Goal: Task Accomplishment & Management: Manage account settings

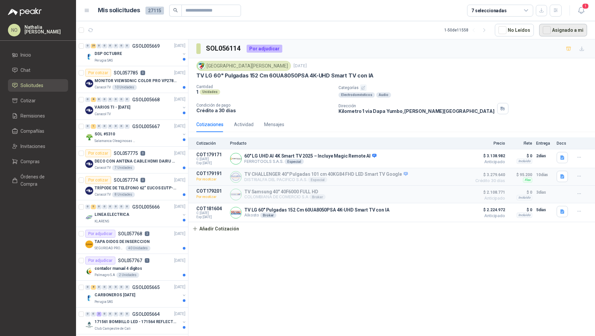
click at [560, 27] on button "Asignado a mi" at bounding box center [563, 30] width 48 height 13
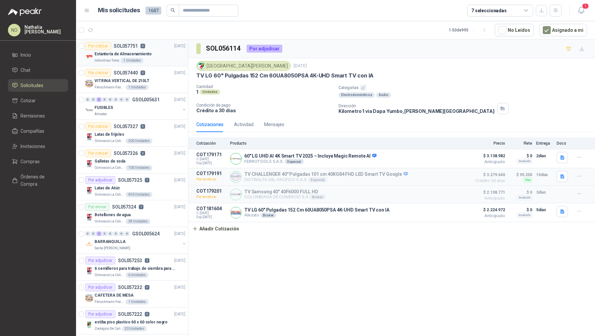
click at [157, 51] on div "Estantería de Almacenamiento" at bounding box center [140, 54] width 91 height 8
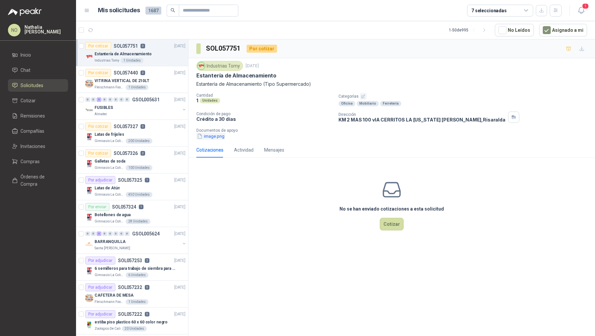
click at [216, 135] on button "image.png" at bounding box center [210, 136] width 29 height 7
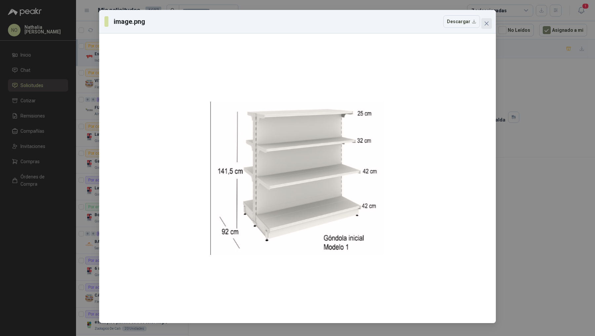
click at [486, 25] on icon "close" at bounding box center [486, 23] width 5 height 5
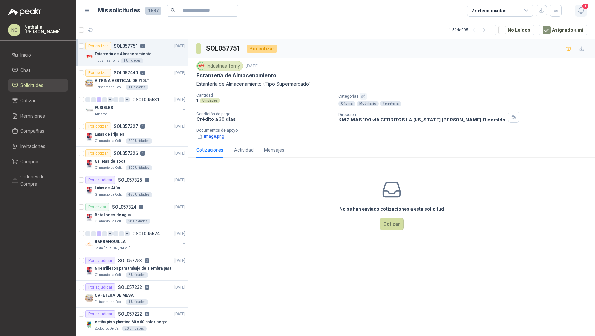
click at [579, 15] on button "1" at bounding box center [581, 11] width 12 height 12
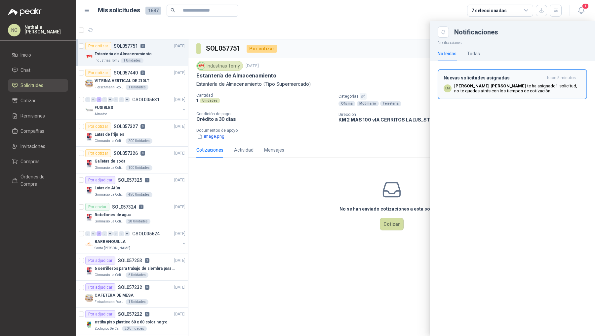
click at [483, 80] on h3 "Nuevas solicitudes asignadas" at bounding box center [494, 78] width 101 height 6
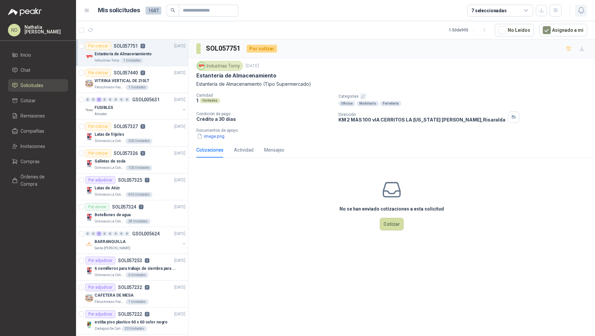
click at [579, 14] on icon "button" at bounding box center [581, 10] width 8 height 8
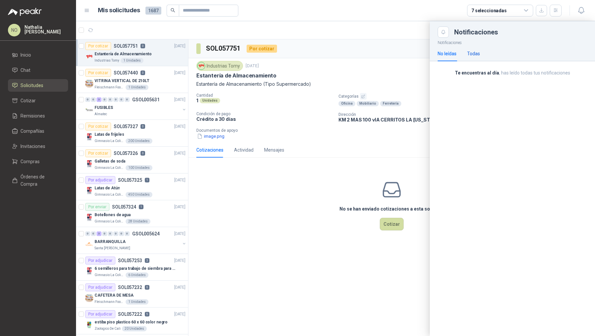
click at [476, 55] on div "Todas" at bounding box center [473, 53] width 13 height 7
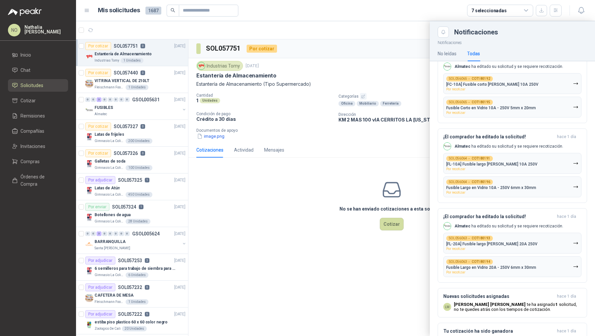
scroll to position [938, 0]
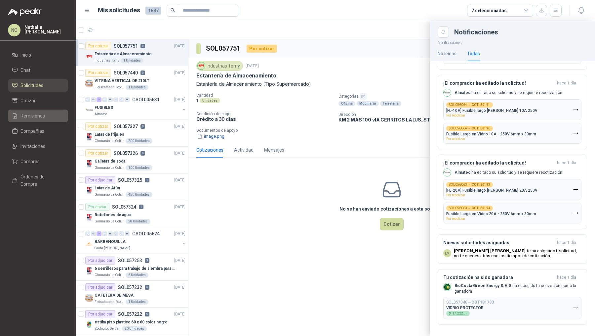
click at [44, 117] on span "Remisiones" at bounding box center [32, 115] width 24 height 7
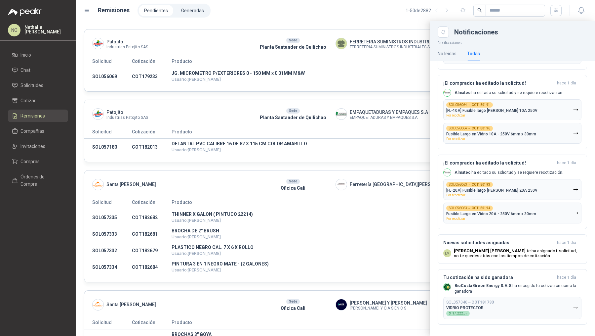
click at [341, 65] on div at bounding box center [335, 178] width 519 height 314
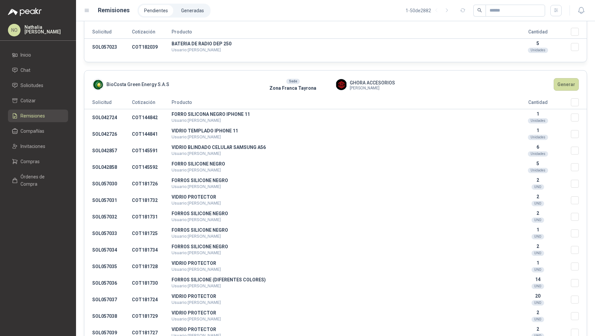
scroll to position [7956, 0]
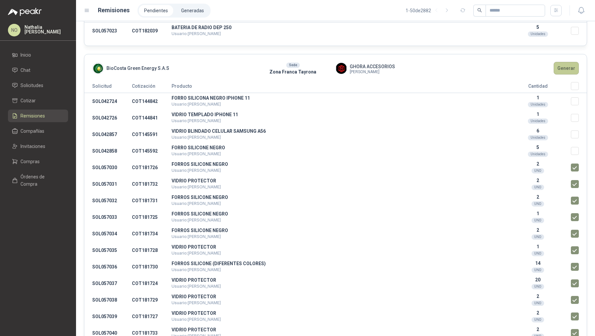
click at [565, 62] on button "Generar" at bounding box center [566, 68] width 25 height 13
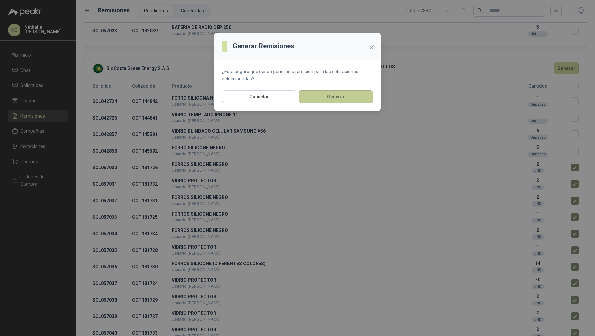
click at [348, 93] on button "Generar" at bounding box center [336, 96] width 74 height 13
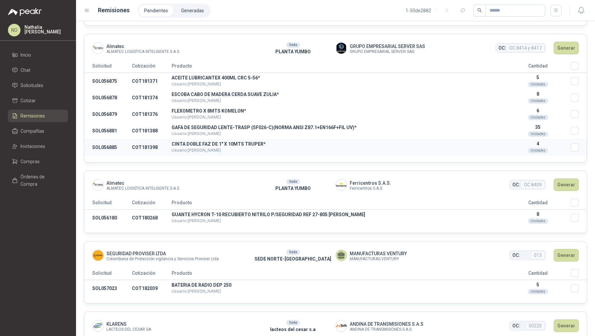
scroll to position [7693, 0]
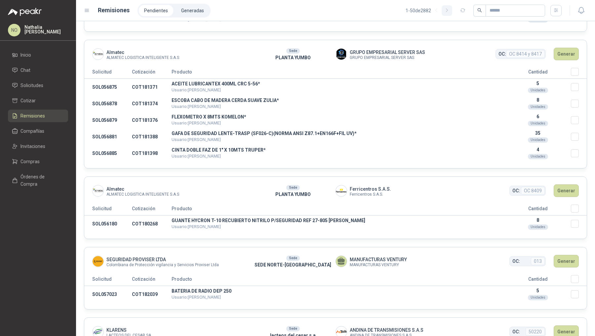
click at [446, 11] on icon "button" at bounding box center [447, 11] width 6 height 6
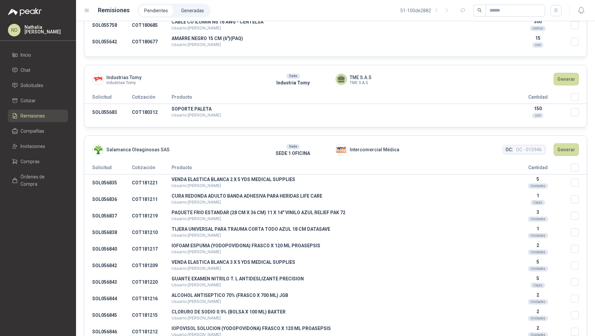
scroll to position [613, 0]
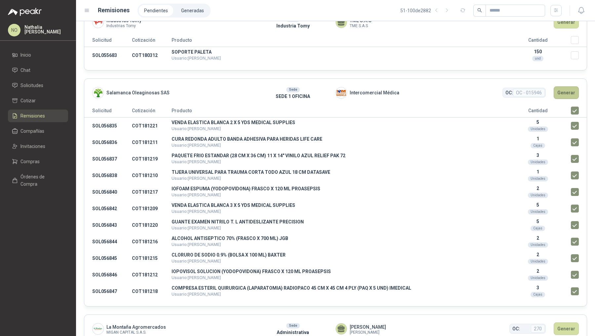
click at [562, 86] on button "Generar" at bounding box center [566, 92] width 25 height 13
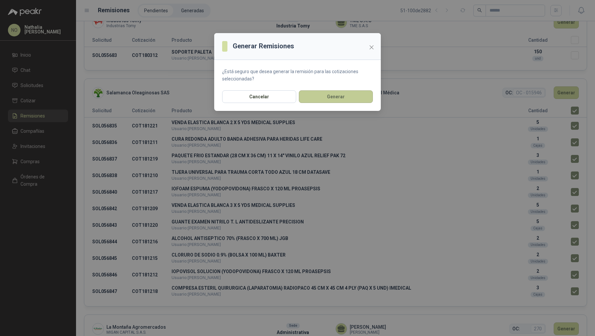
click at [344, 97] on button "Generar" at bounding box center [336, 96] width 74 height 13
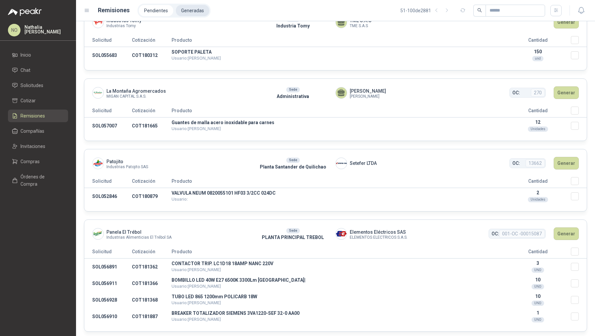
click at [192, 7] on li "Generadas" at bounding box center [192, 10] width 33 height 11
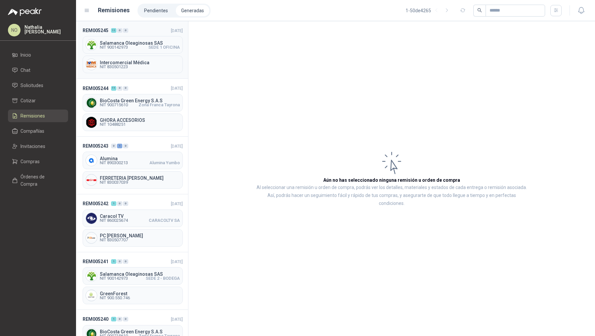
click at [108, 48] on span "NIT 900142973" at bounding box center [114, 47] width 28 height 4
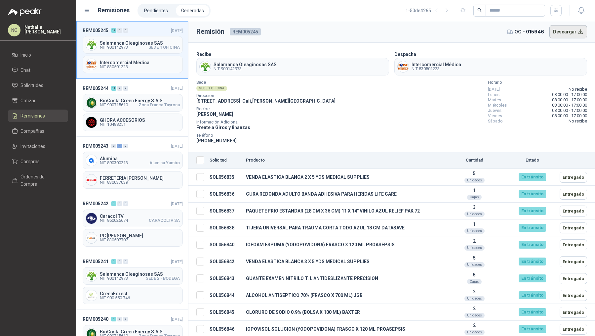
click at [569, 30] on button "Descargar" at bounding box center [569, 31] width 38 height 13
click at [293, 101] on div "Sede SEDE 1 OFICINA Dirección CALLE 4 No.27 -79 - Cali , Valle del Cauca Recibe…" at bounding box center [391, 112] width 391 height 63
click at [140, 118] on span "GHORA ACCESORIOS" at bounding box center [140, 120] width 80 height 5
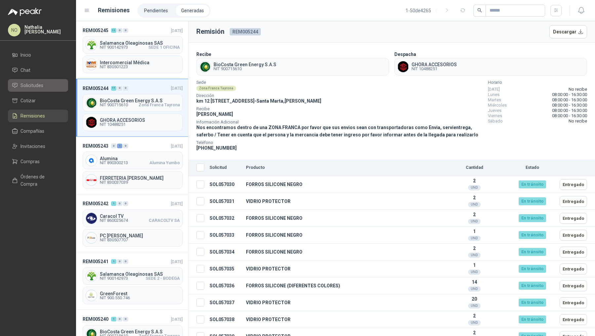
click at [52, 89] on link "Solicitudes" at bounding box center [38, 85] width 60 height 13
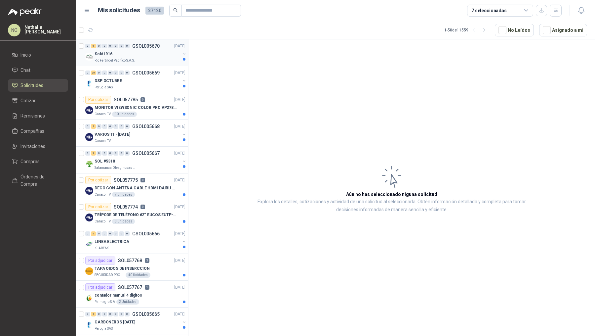
click at [114, 62] on div "0 5 0 0 0 0 0 0 GSOL005670 26/09/25 Sol#1916 Rio Fertil del Pacífico S.A.S." at bounding box center [132, 52] width 112 height 27
click at [144, 114] on div "Caracol TV 10 Unidades" at bounding box center [140, 113] width 91 height 5
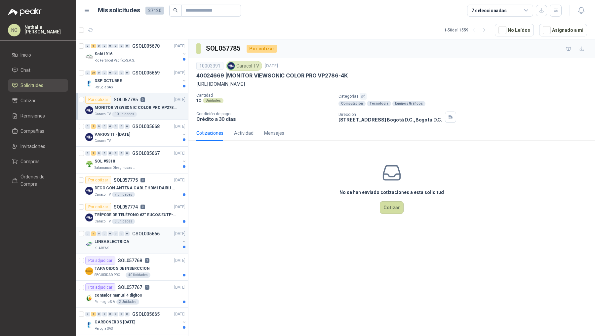
click at [143, 237] on div "LINEA ELECTRICA" at bounding box center [138, 241] width 86 height 8
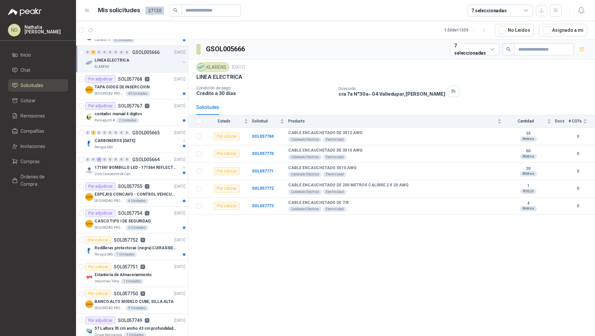
scroll to position [180, 0]
click at [150, 114] on div "contador manual 4 digitos" at bounding box center [140, 115] width 91 height 8
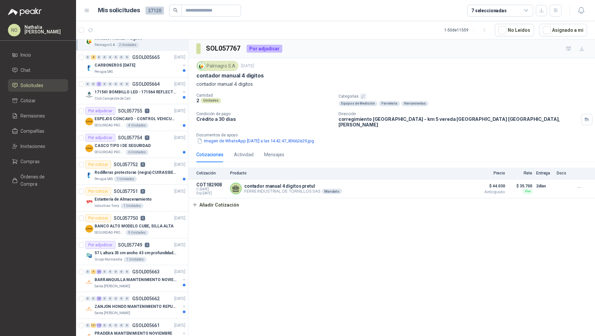
scroll to position [259, 0]
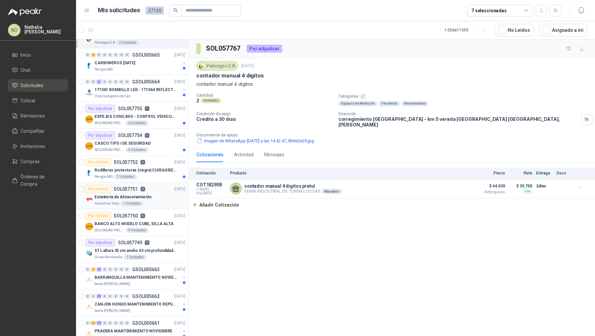
click at [158, 194] on div "Estantería de Almacenamiento" at bounding box center [140, 197] width 91 height 8
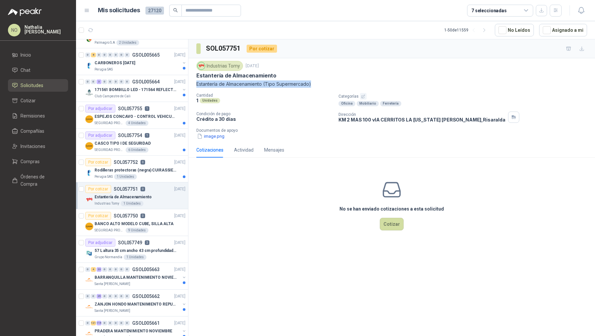
drag, startPoint x: 196, startPoint y: 82, endPoint x: 350, endPoint y: 82, distance: 154.4
click at [351, 82] on div "Industrias Tomy 26 sept, 2025 Estantería de Almacenamiento Estantería de Almace…" at bounding box center [391, 100] width 407 height 84
copy p "Estantería de Almacenamiento (Tipo Supermercado)"
click at [213, 135] on button "image.png" at bounding box center [210, 136] width 29 height 7
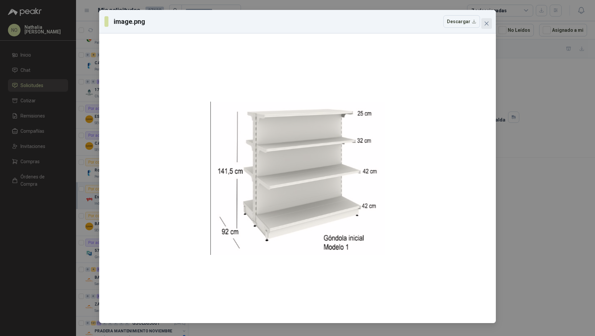
click at [488, 21] on icon "close" at bounding box center [486, 23] width 5 height 5
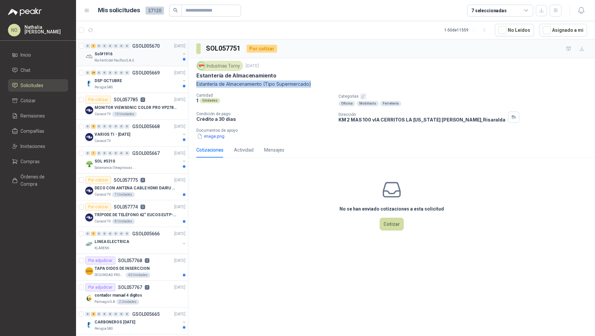
click at [147, 59] on div "Rio Fertil del Pacífico S.A.S." at bounding box center [138, 60] width 86 height 5
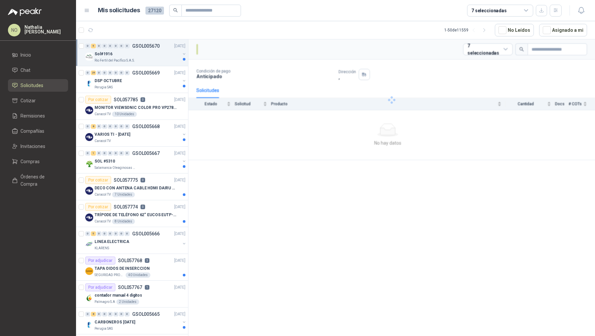
click at [147, 59] on div "Rio Fertil del Pacífico S.A.S." at bounding box center [138, 60] width 86 height 5
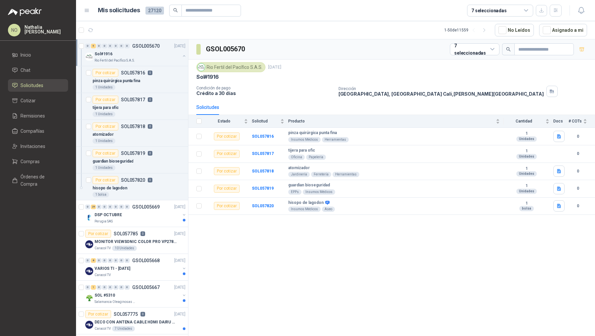
click at [147, 59] on div "Rio Fertil del Pacífico S.A.S." at bounding box center [138, 60] width 86 height 5
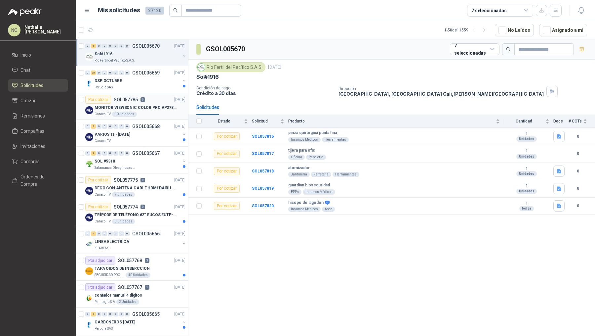
click at [129, 107] on p "MONITOR VIEWSONIC COLOR PRO VP2786-4K" at bounding box center [136, 107] width 82 height 6
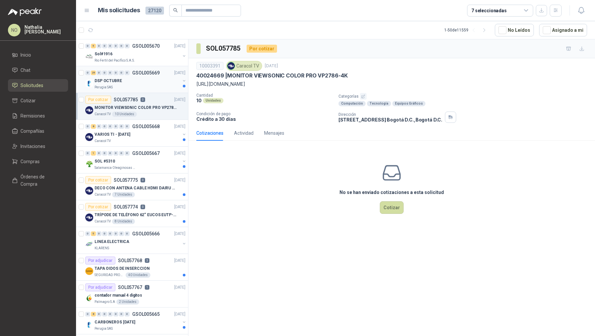
click at [141, 82] on div "DSP OCTUBRE" at bounding box center [138, 81] width 86 height 8
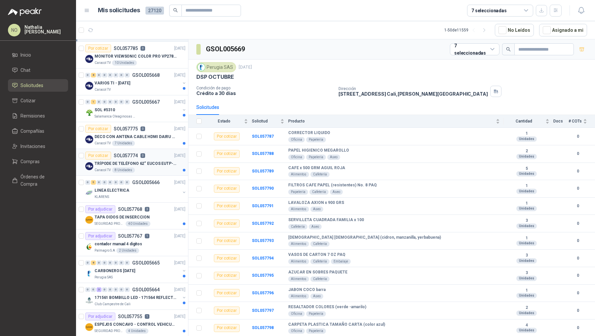
scroll to position [52, 0]
click at [557, 24] on button "Asignado a mi" at bounding box center [563, 30] width 48 height 13
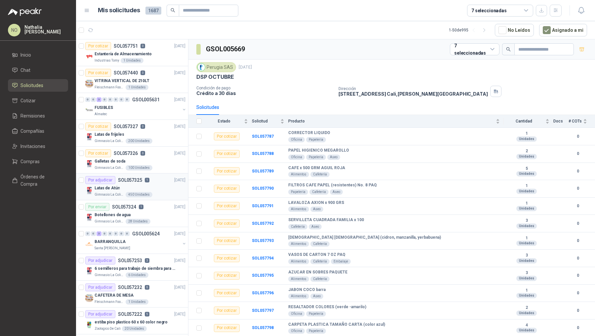
click at [151, 182] on div "Por adjudicar SOL057325 1 25/09/25" at bounding box center [135, 180] width 100 height 8
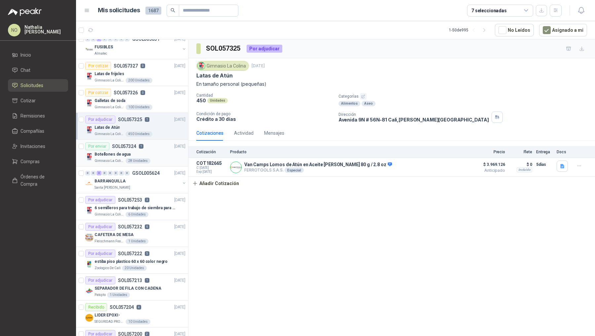
scroll to position [63, 0]
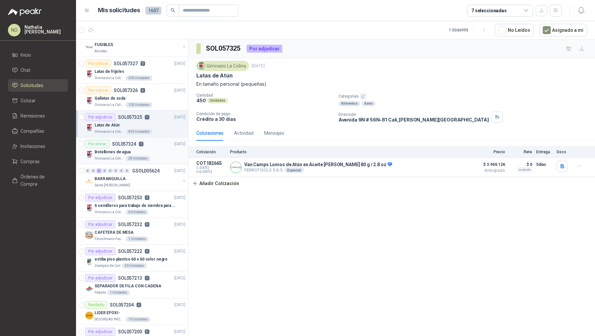
click at [155, 210] on div "Gimnasio La Colina 6 Unidades" at bounding box center [140, 211] width 91 height 5
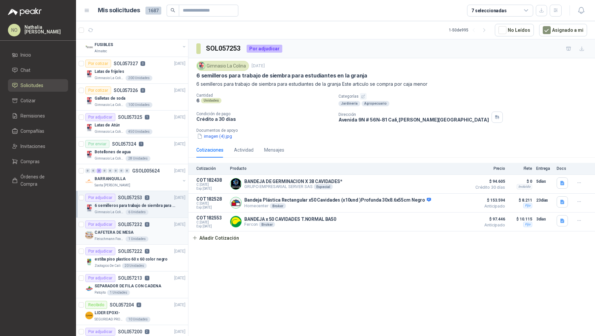
click at [153, 232] on div "CAFETERA DE MESA" at bounding box center [140, 232] width 91 height 8
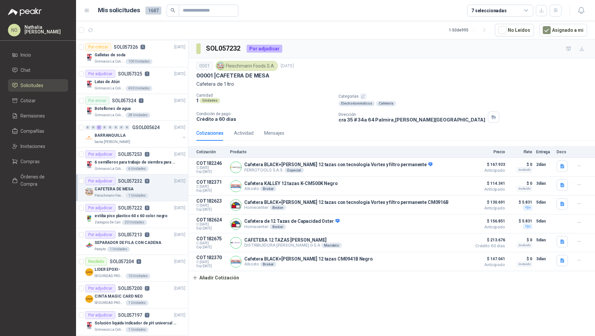
click at [153, 232] on div "Por adjudicar SOL057213 1 24/09/25" at bounding box center [135, 234] width 100 height 8
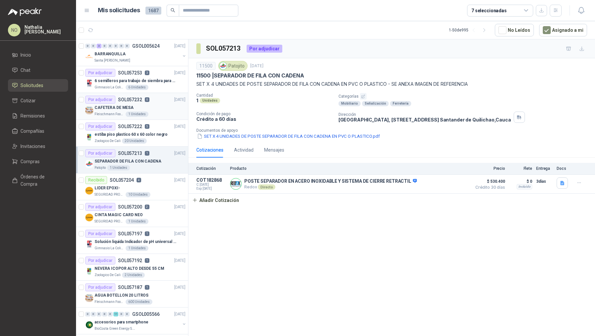
click at [153, 232] on div "Por adjudicar SOL057197 1 24/09/25" at bounding box center [135, 233] width 100 height 8
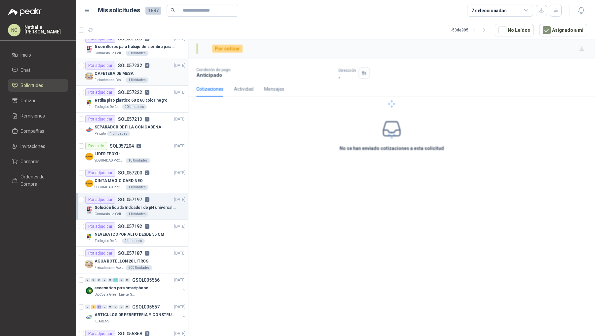
click at [153, 232] on p "NEVERA ICOPOR ALTO DESDE 55 CM" at bounding box center [129, 234] width 69 height 6
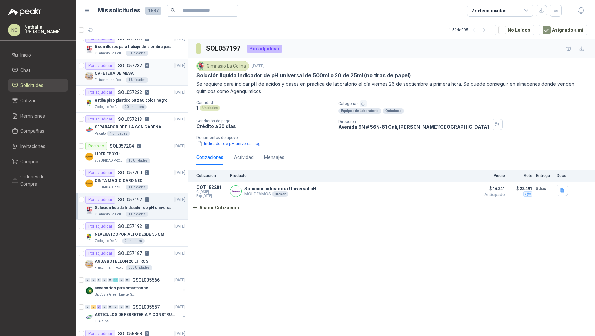
scroll to position [261, 0]
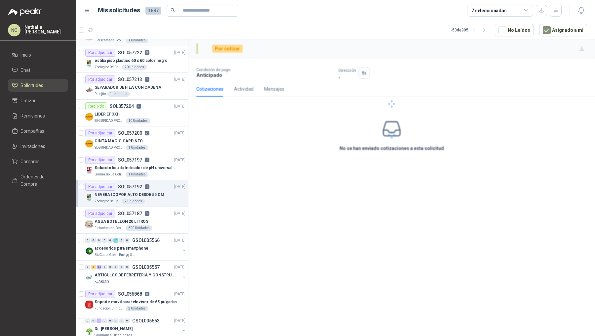
click at [153, 233] on div "0 0 0 0 0 11 0 0 GSOL005566 23/09/25 accesorios para smartphone BioCosta Green …" at bounding box center [132, 246] width 112 height 27
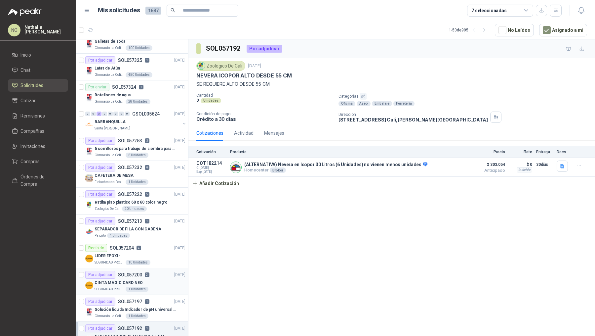
scroll to position [0, 0]
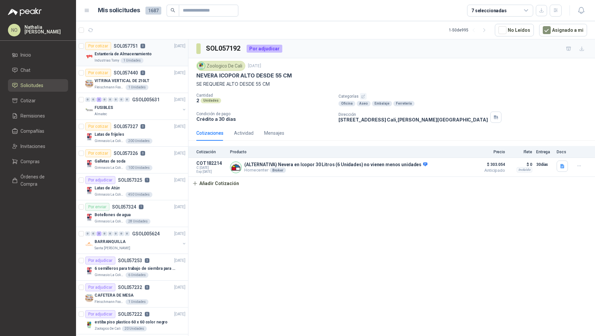
click at [146, 58] on div "Industrias Tomy 1 Unidades" at bounding box center [140, 60] width 91 height 5
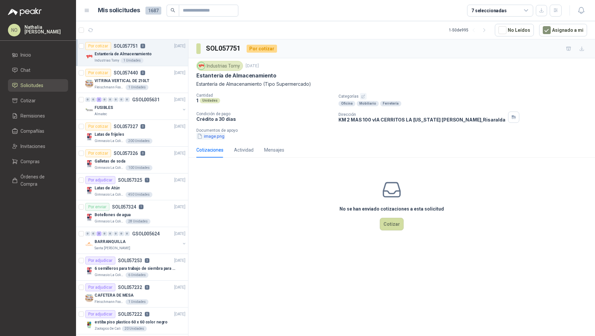
click at [213, 136] on button "image.png" at bounding box center [210, 136] width 29 height 7
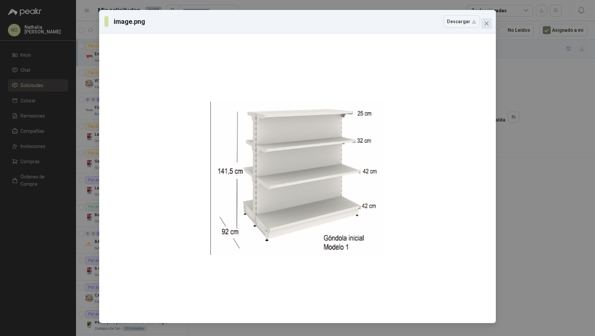
click at [483, 25] on span "Close" at bounding box center [486, 23] width 11 height 5
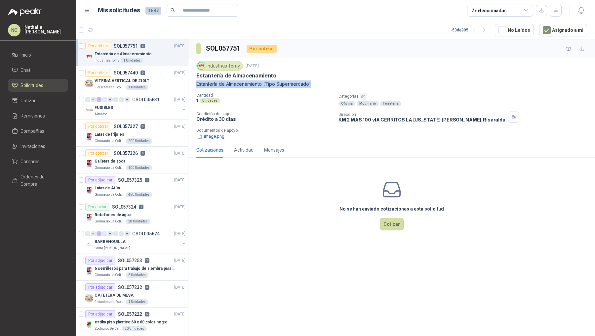
drag, startPoint x: 197, startPoint y: 82, endPoint x: 330, endPoint y: 82, distance: 132.6
click at [330, 82] on p "Estantería de Almacenamiento (Tipo Supermercado)" at bounding box center [391, 83] width 391 height 7
copy p "Estantería de Almacenamiento (Tipo Supermercado)"
click at [217, 137] on button "image.png" at bounding box center [210, 136] width 29 height 7
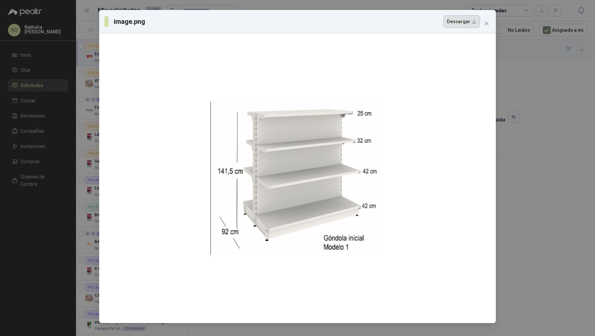
click at [460, 23] on button "Descargar" at bounding box center [461, 21] width 37 height 13
click at [489, 22] on icon "close" at bounding box center [486, 23] width 5 height 5
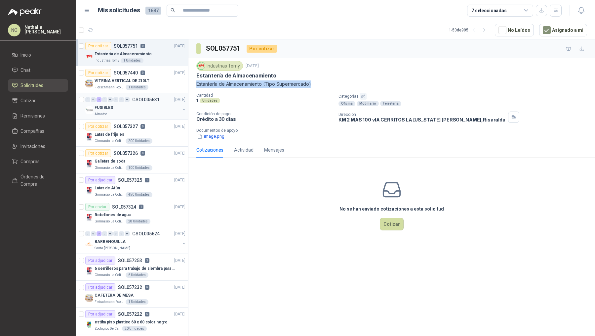
click at [137, 105] on div "FUSIBLES" at bounding box center [138, 107] width 86 height 8
